Goal: Task Accomplishment & Management: Manage account settings

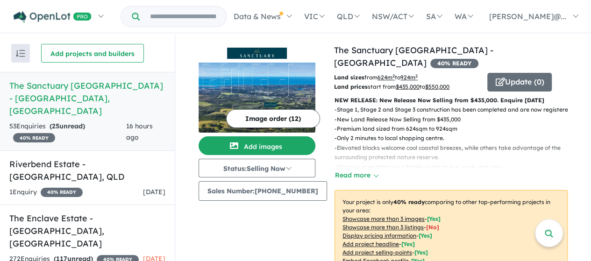
click at [102, 87] on h5 "The Sanctuary [GEOGRAPHIC_DATA] - [GEOGRAPHIC_DATA] , [GEOGRAPHIC_DATA]" at bounding box center [87, 98] width 156 height 38
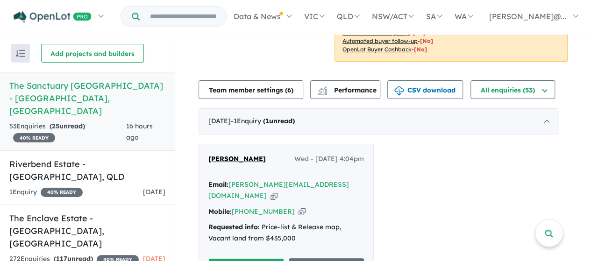
scroll to position [327, 0]
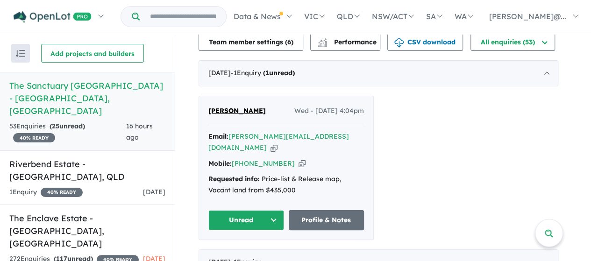
click at [298, 159] on icon "button" at bounding box center [301, 164] width 7 height 10
click at [277, 143] on icon "button" at bounding box center [273, 148] width 7 height 10
drag, startPoint x: 274, startPoint y: 110, endPoint x: 206, endPoint y: 110, distance: 67.7
click at [206, 110] on div "[PERSON_NAME] Wed - [DATE] 4:04pm Email: [PERSON_NAME][EMAIL_ADDRESS][DOMAIN_NA…" at bounding box center [286, 167] width 174 height 143
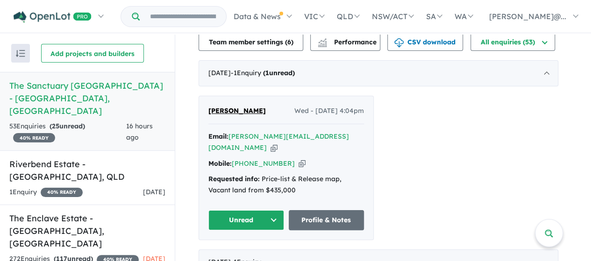
copy span "[PERSON_NAME]"
click at [247, 107] on span "[PERSON_NAME]" at bounding box center [236, 110] width 57 height 8
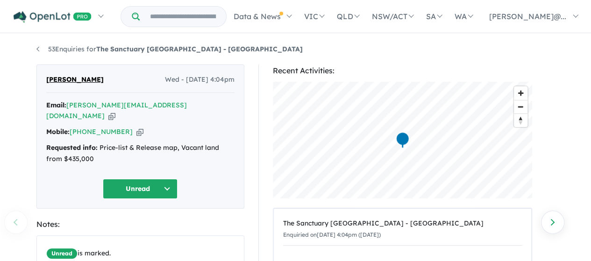
click at [156, 183] on button "Unread" at bounding box center [140, 189] width 75 height 20
click at [141, 221] on button "Assigned" at bounding box center [143, 231] width 81 height 21
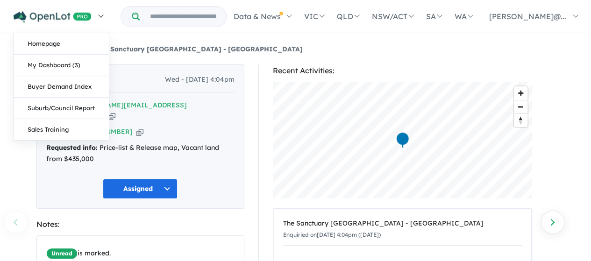
click at [46, 19] on img at bounding box center [53, 17] width 78 height 12
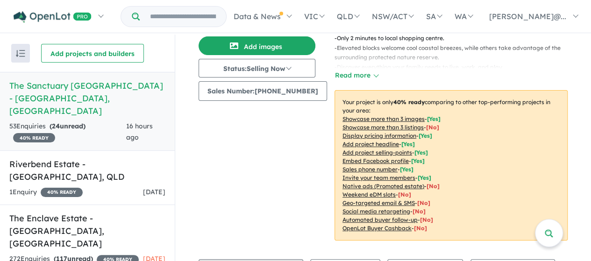
scroll to position [140, 0]
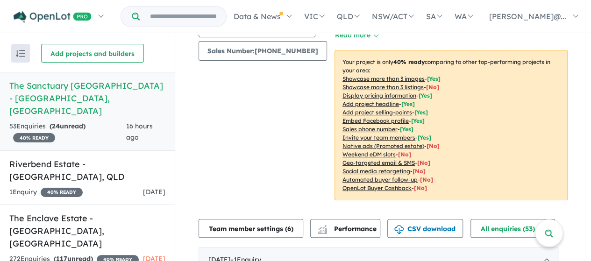
click at [258, 116] on div "Image order ( 12 ) Add images Status: Selling Now In Planning Coming Soon Selli…" at bounding box center [265, 58] width 135 height 308
click at [115, 158] on h5 "Riverbend Estate - Mirani , QLD" at bounding box center [87, 170] width 156 height 25
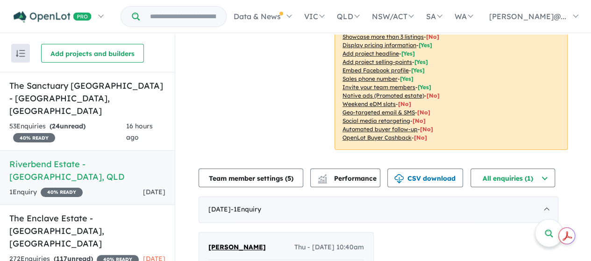
scroll to position [148, 0]
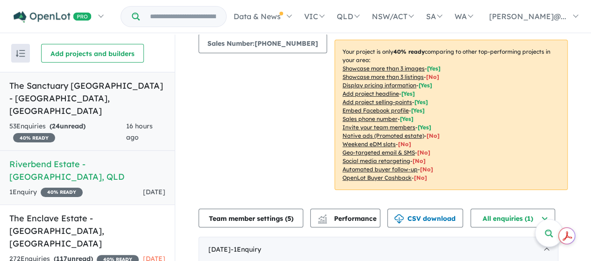
click at [115, 91] on h5 "The Sanctuary Port Macquarie Estate - Thrumster , NSW" at bounding box center [87, 98] width 156 height 38
